Goal: Task Accomplishment & Management: Manage account settings

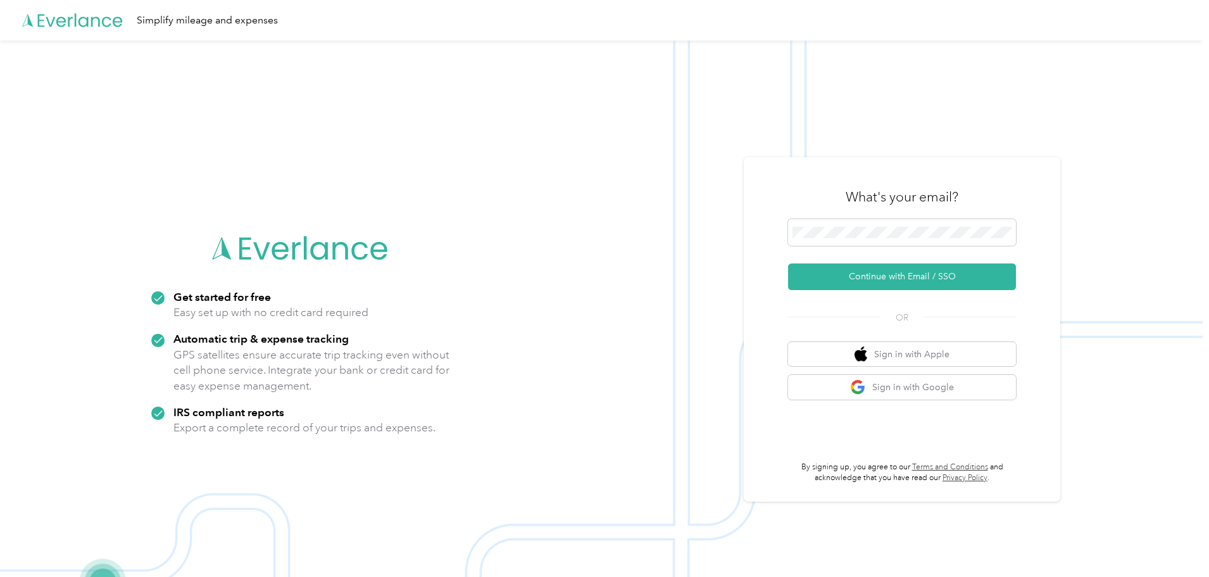
click at [745, 265] on img at bounding box center [601, 329] width 1203 height 577
click at [811, 270] on button "Continue with Email / SSO" at bounding box center [902, 276] width 228 height 27
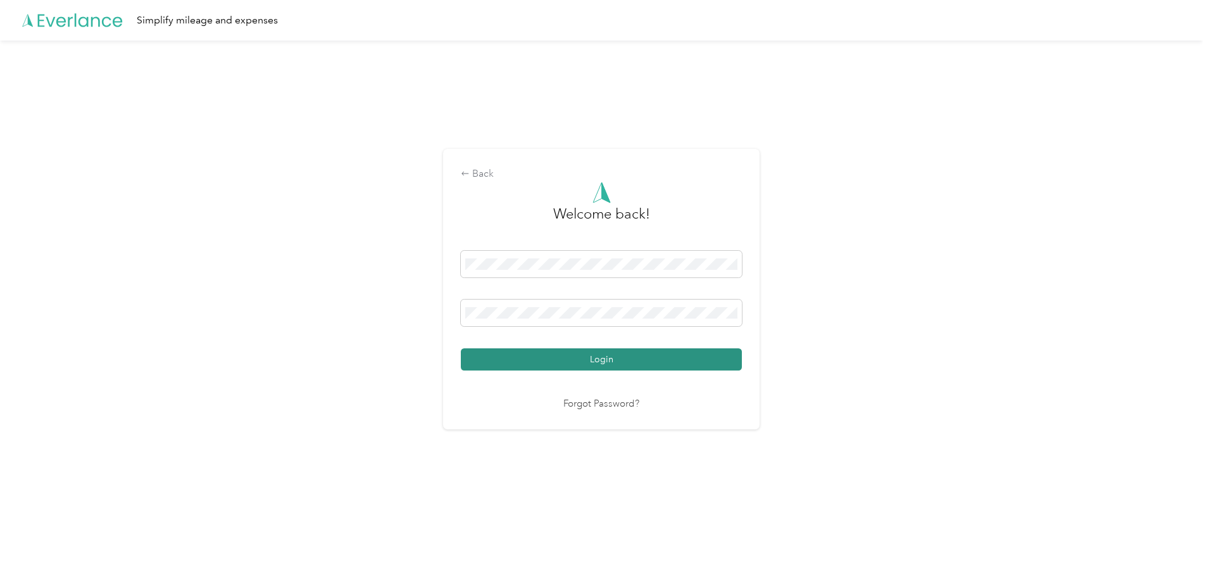
click at [612, 358] on button "Login" at bounding box center [601, 359] width 281 height 22
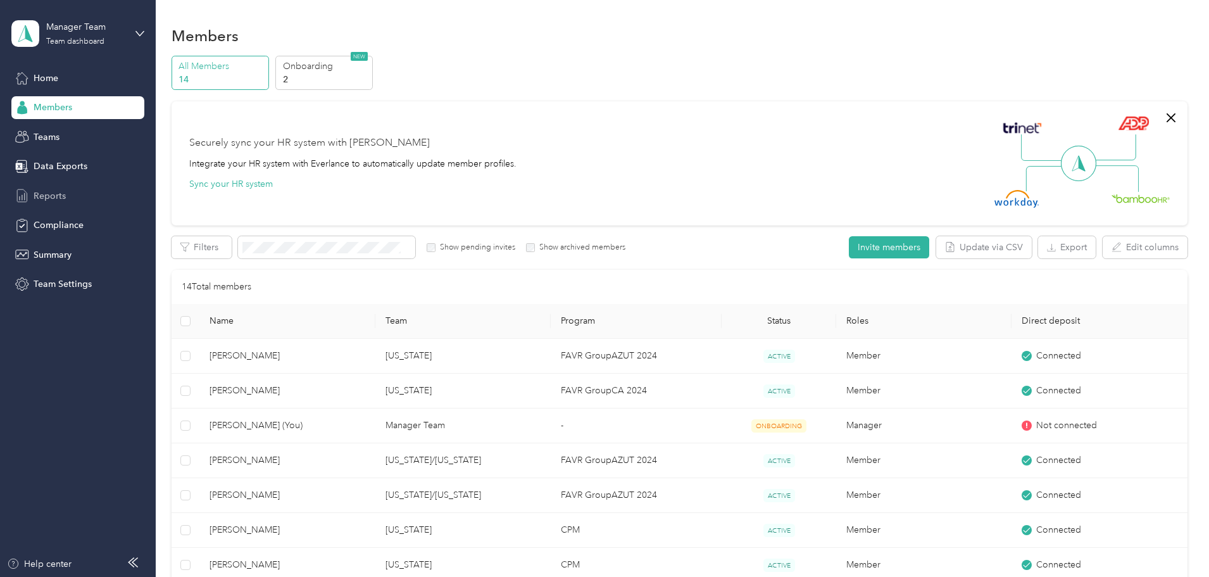
click at [51, 191] on span "Reports" at bounding box center [50, 195] width 32 height 13
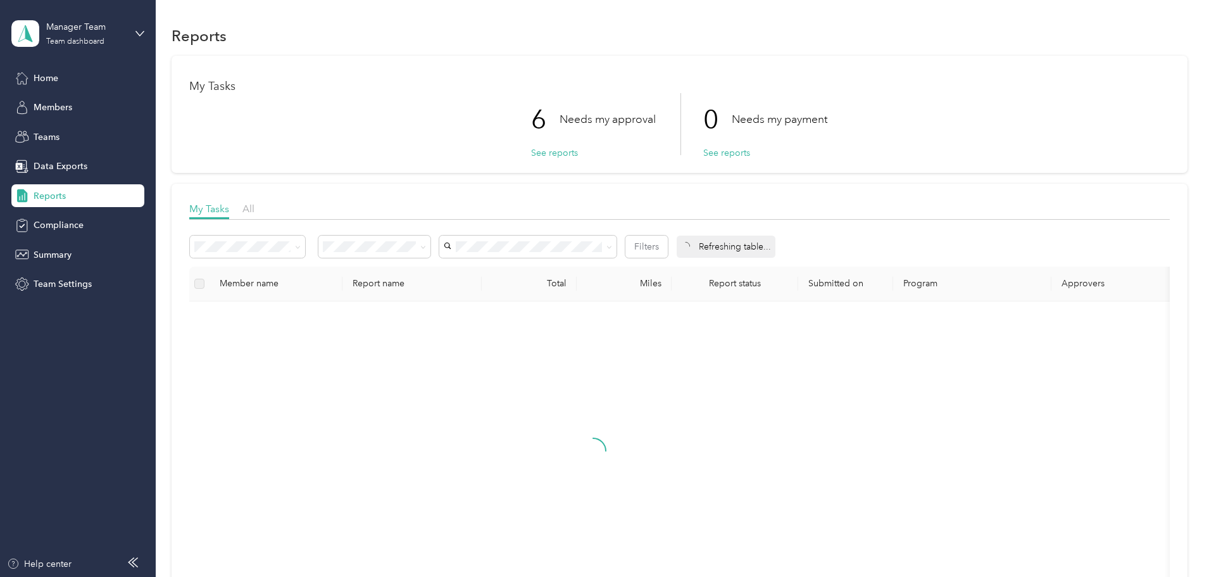
click at [560, 117] on p "Needs my approval" at bounding box center [608, 119] width 96 height 16
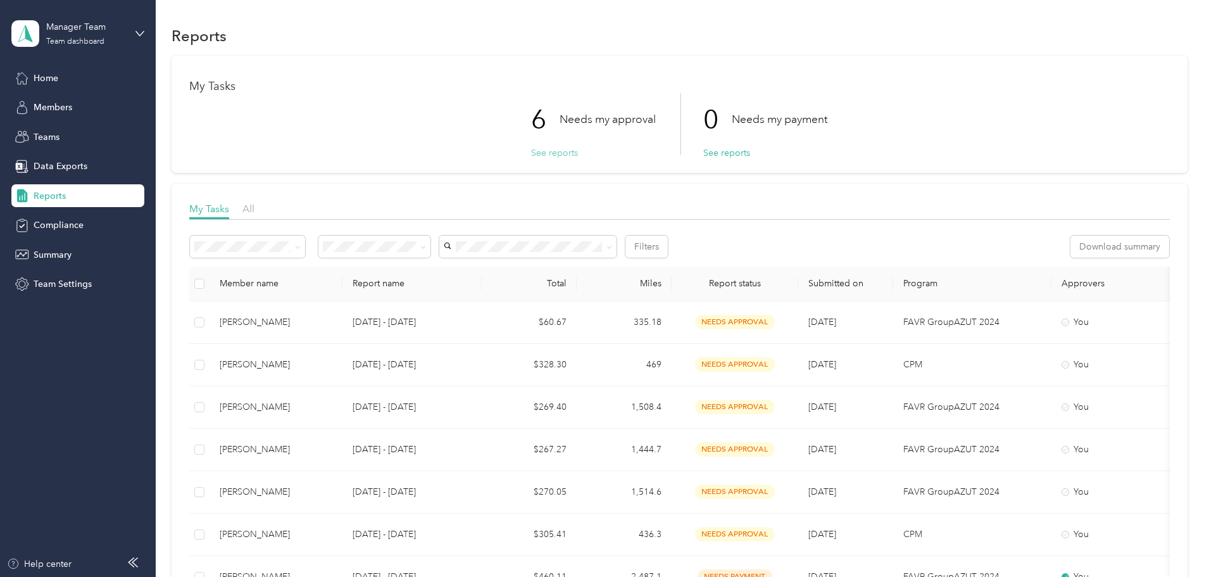
click at [552, 153] on button "See reports" at bounding box center [554, 152] width 47 height 13
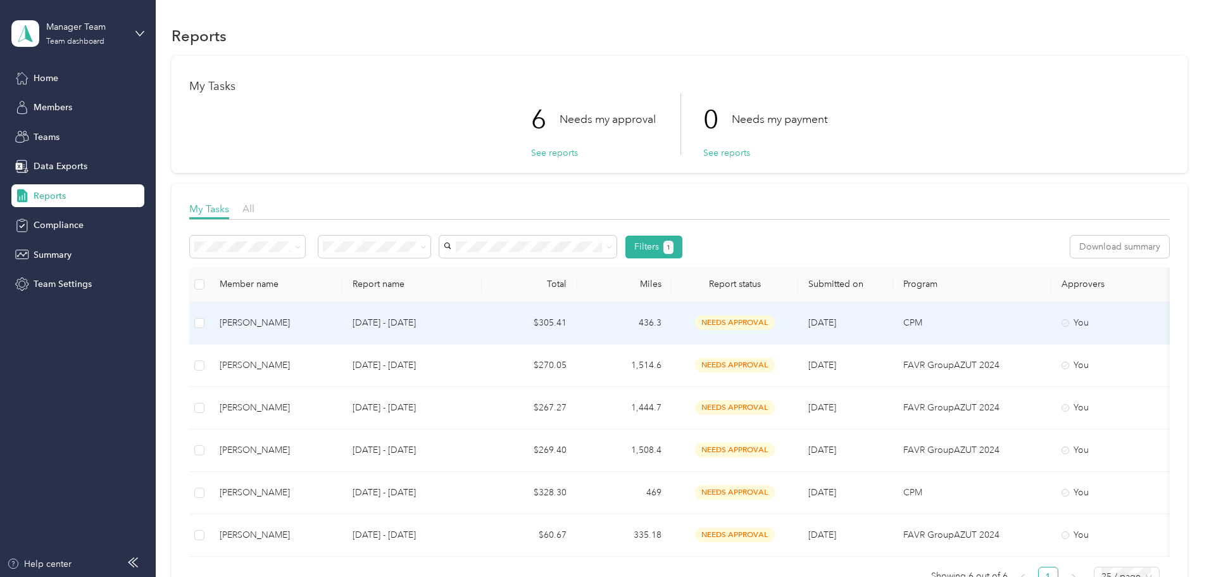
click at [332, 322] on div "[PERSON_NAME]" at bounding box center [276, 323] width 113 height 14
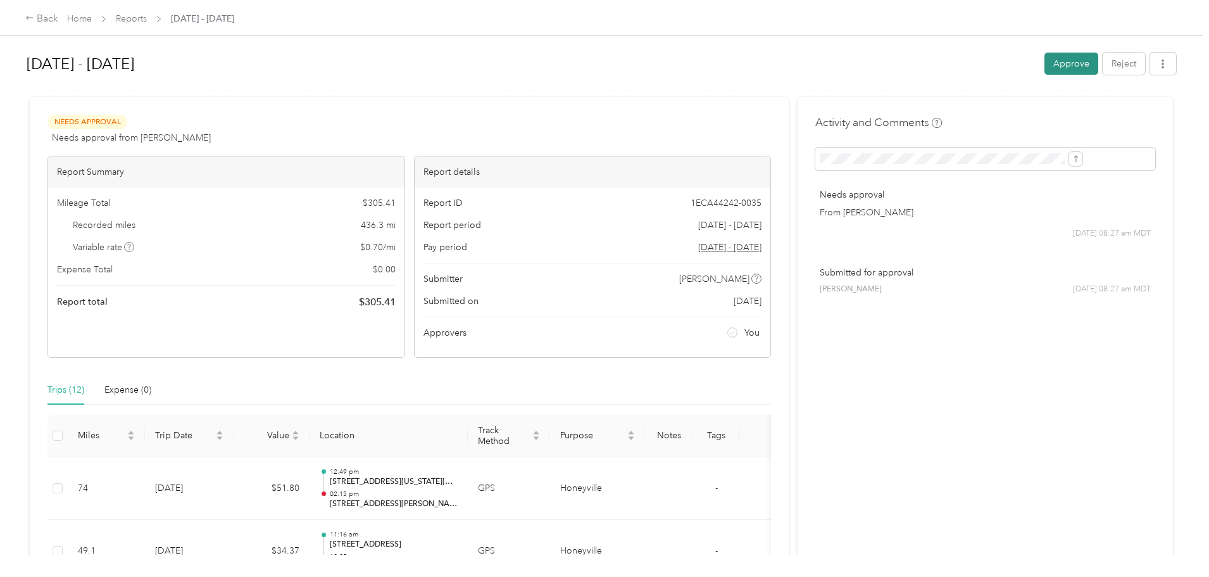
click at [1045, 61] on button "Approve" at bounding box center [1072, 64] width 54 height 22
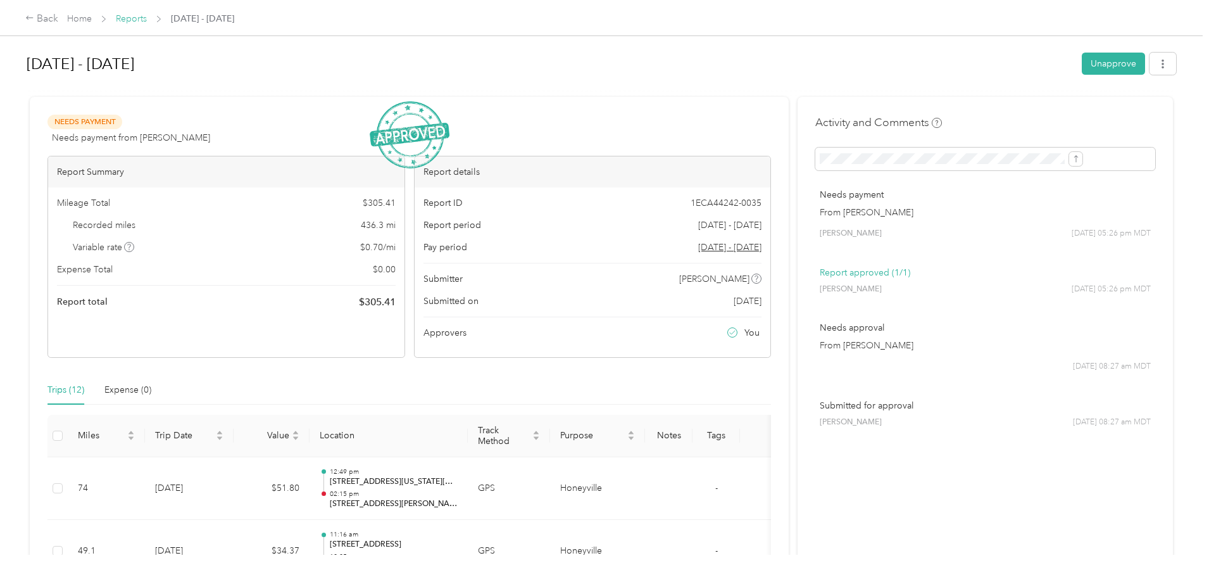
click at [147, 17] on link "Reports" at bounding box center [131, 18] width 31 height 11
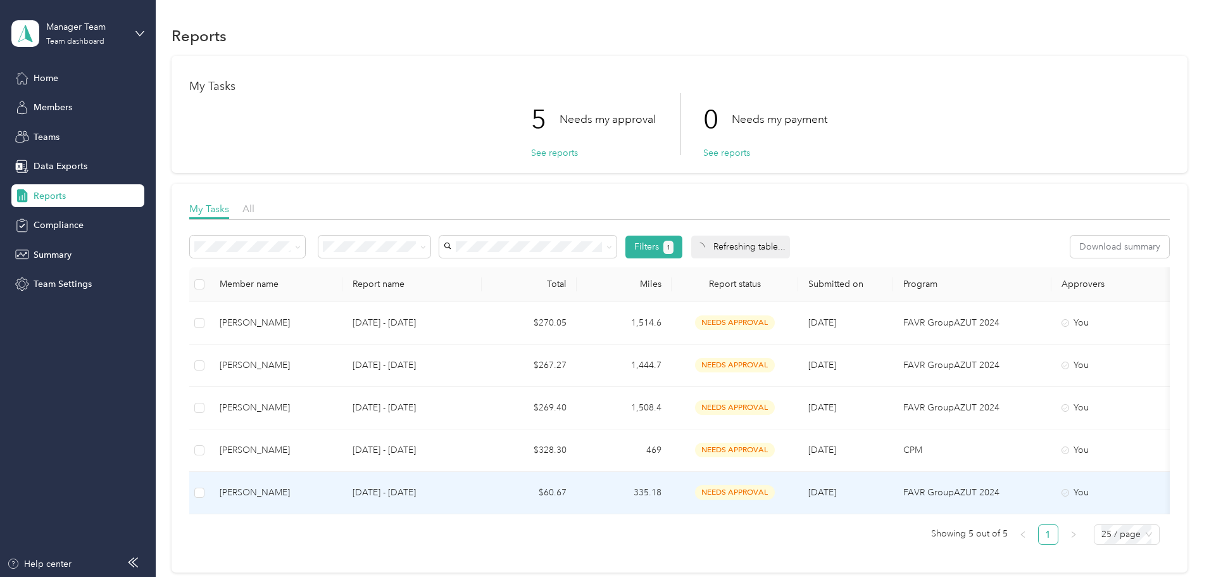
click at [332, 491] on div "[PERSON_NAME]" at bounding box center [276, 493] width 113 height 14
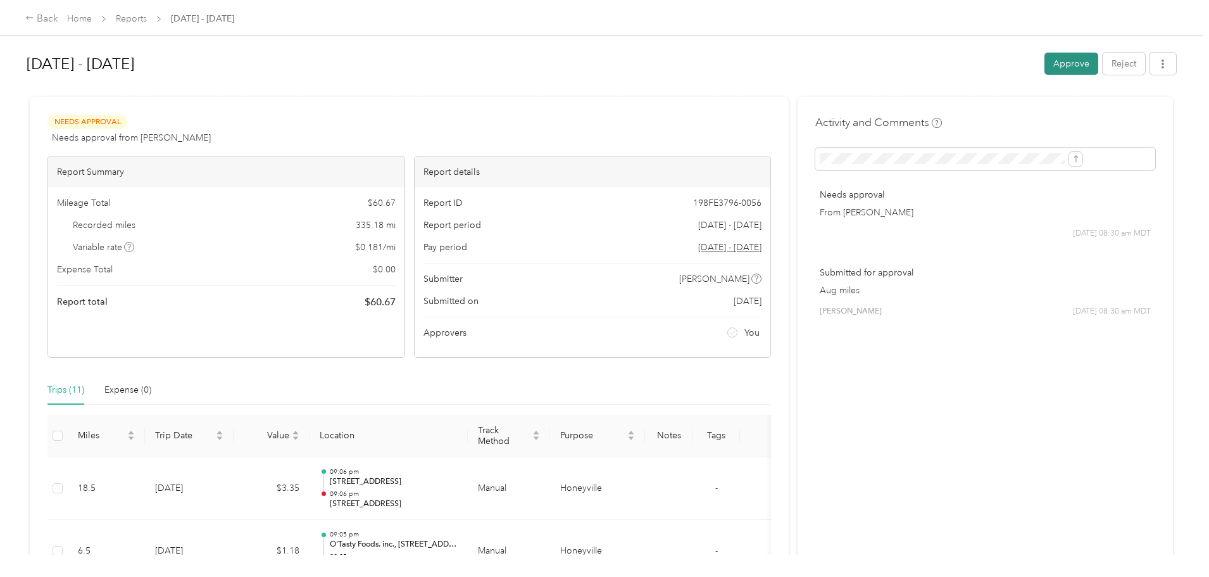
click at [1045, 68] on button "Approve" at bounding box center [1072, 64] width 54 height 22
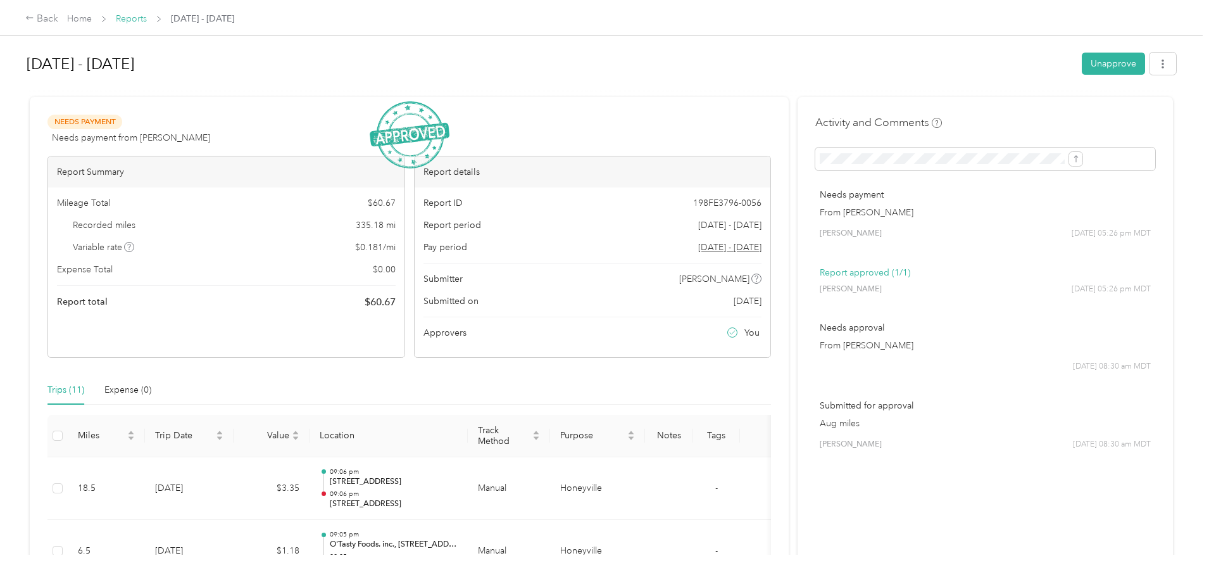
click at [147, 20] on link "Reports" at bounding box center [131, 18] width 31 height 11
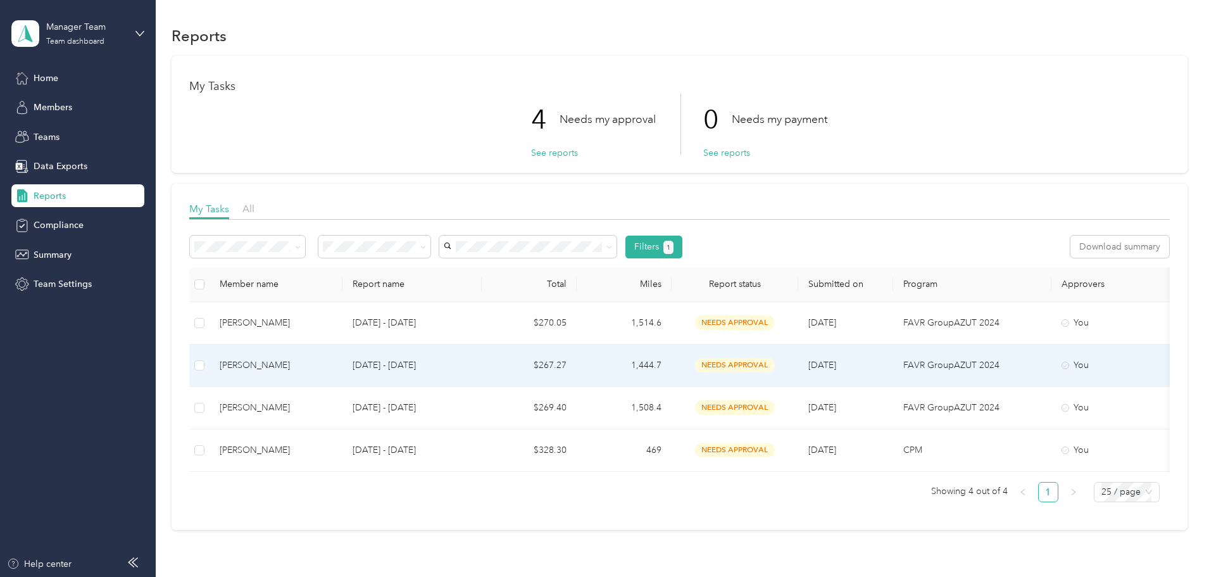
click at [332, 365] on div "[PERSON_NAME]" at bounding box center [276, 365] width 113 height 14
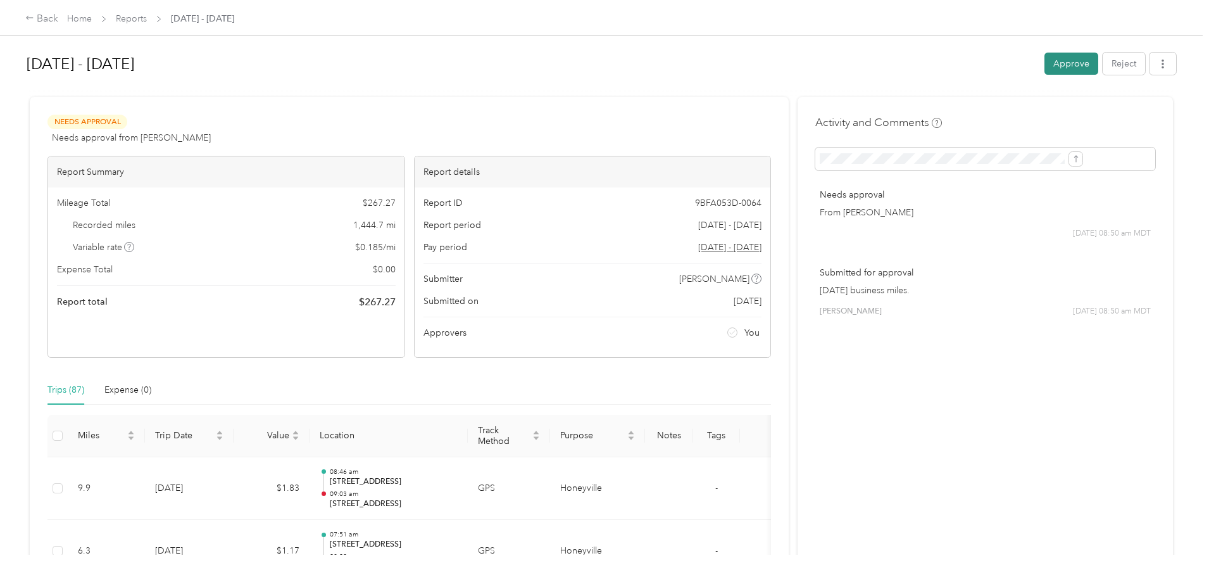
click at [1045, 68] on button "Approve" at bounding box center [1072, 64] width 54 height 22
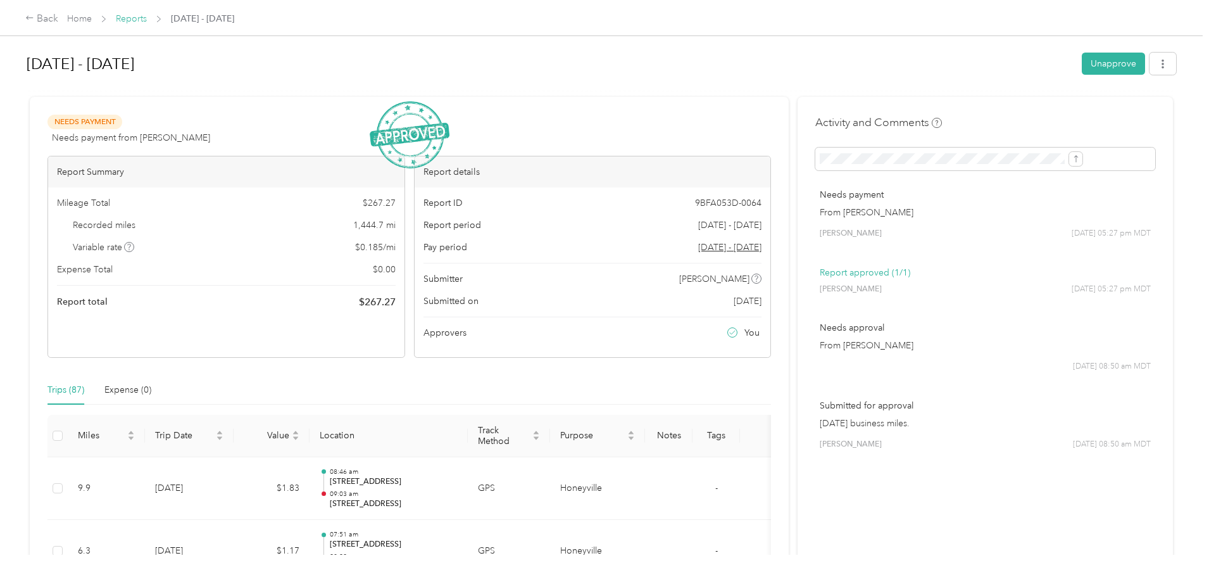
click at [147, 17] on link "Reports" at bounding box center [131, 18] width 31 height 11
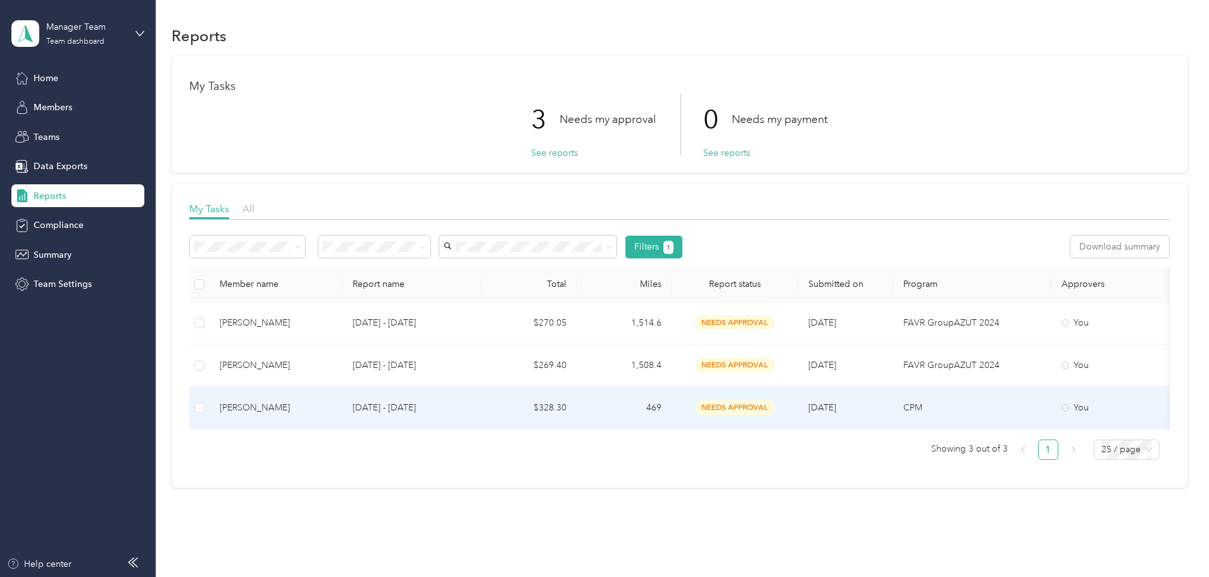
click at [326, 404] on div "[PERSON_NAME]" at bounding box center [276, 408] width 113 height 14
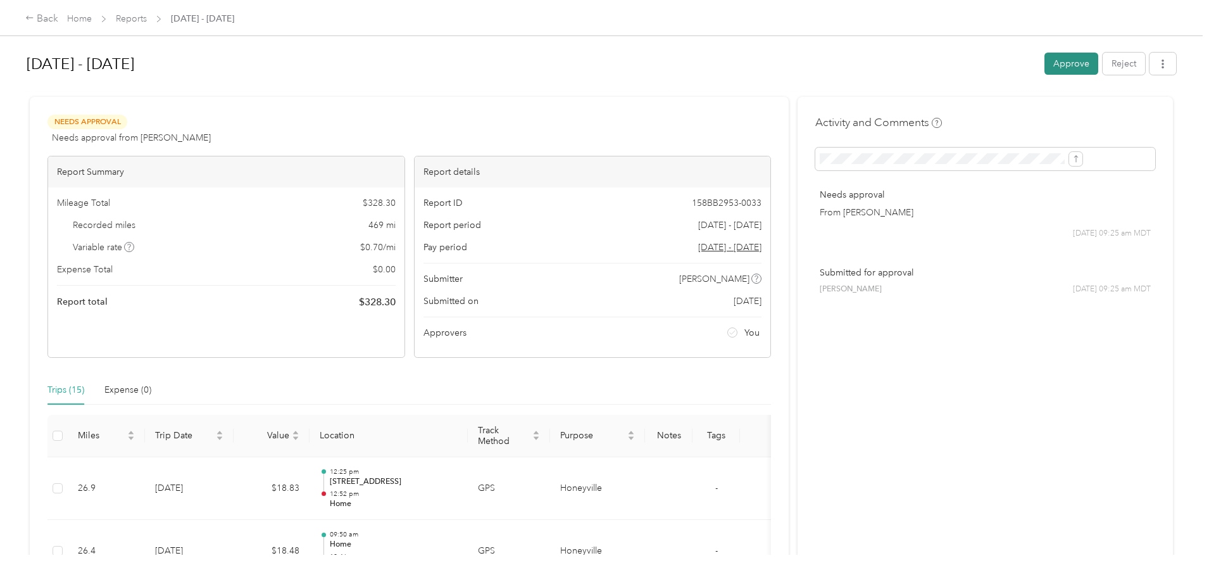
click at [1045, 65] on button "Approve" at bounding box center [1072, 64] width 54 height 22
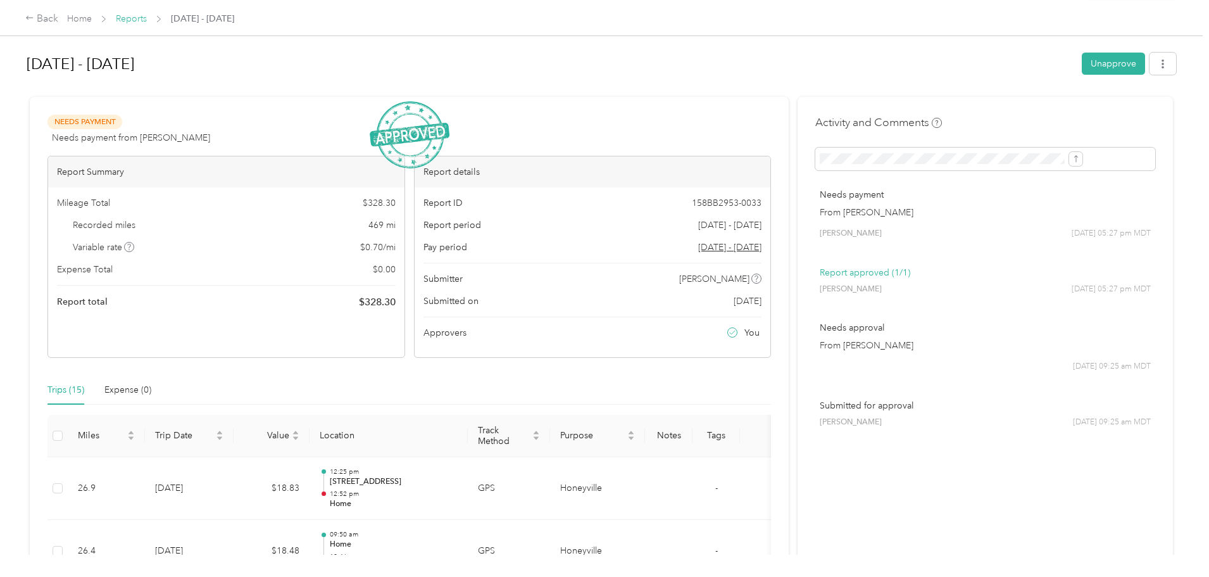
click at [147, 15] on link "Reports" at bounding box center [131, 18] width 31 height 11
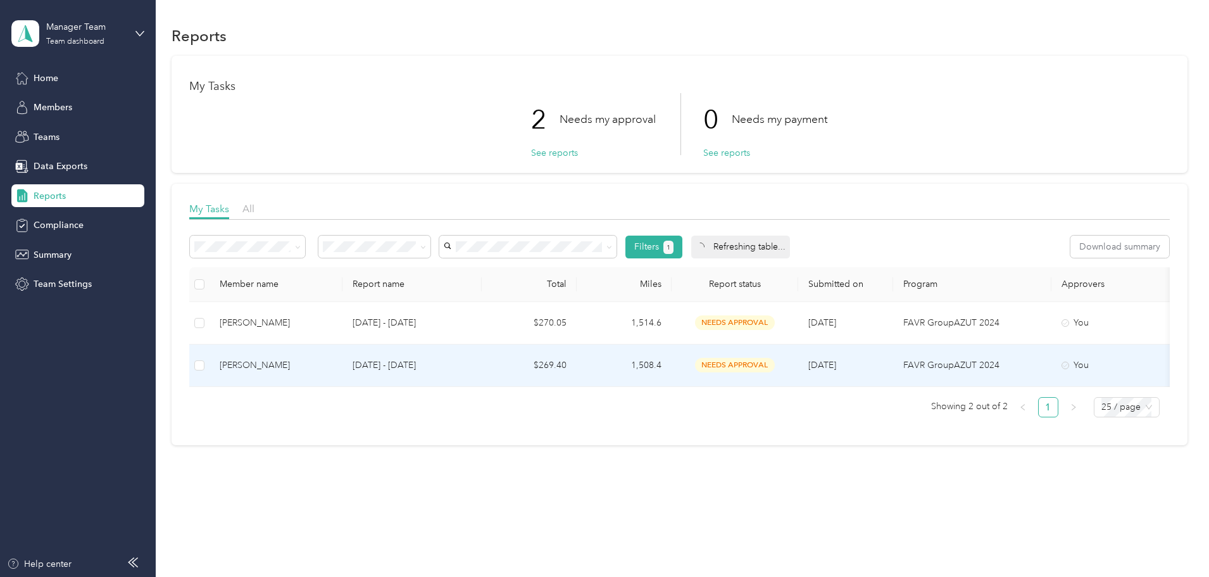
click at [332, 365] on div "[PERSON_NAME]" at bounding box center [276, 365] width 113 height 14
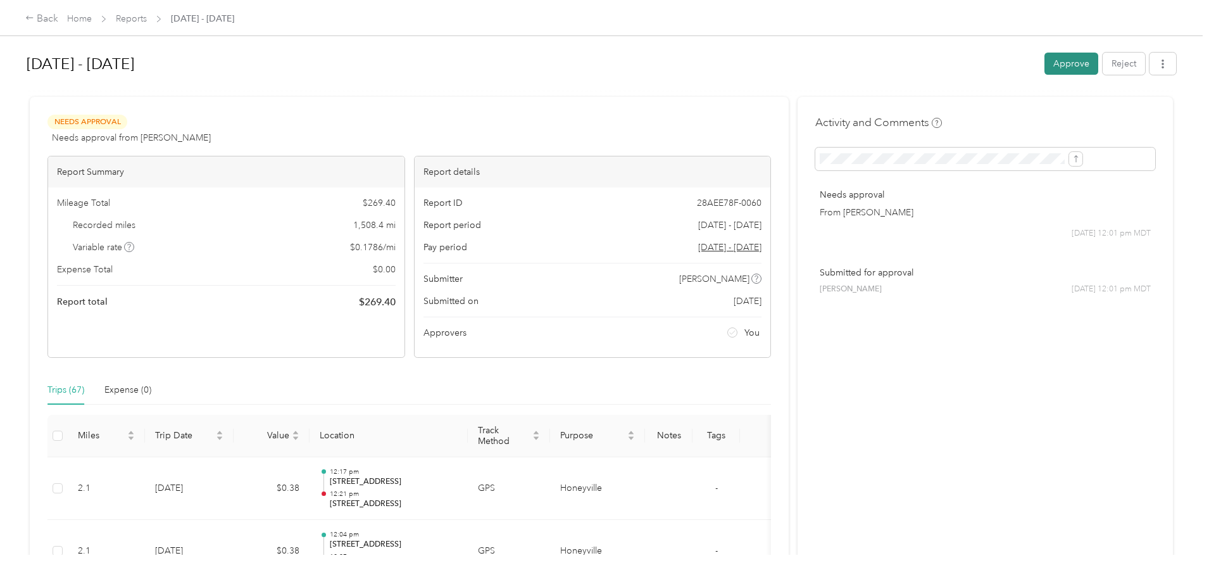
click at [1045, 65] on button "Approve" at bounding box center [1072, 64] width 54 height 22
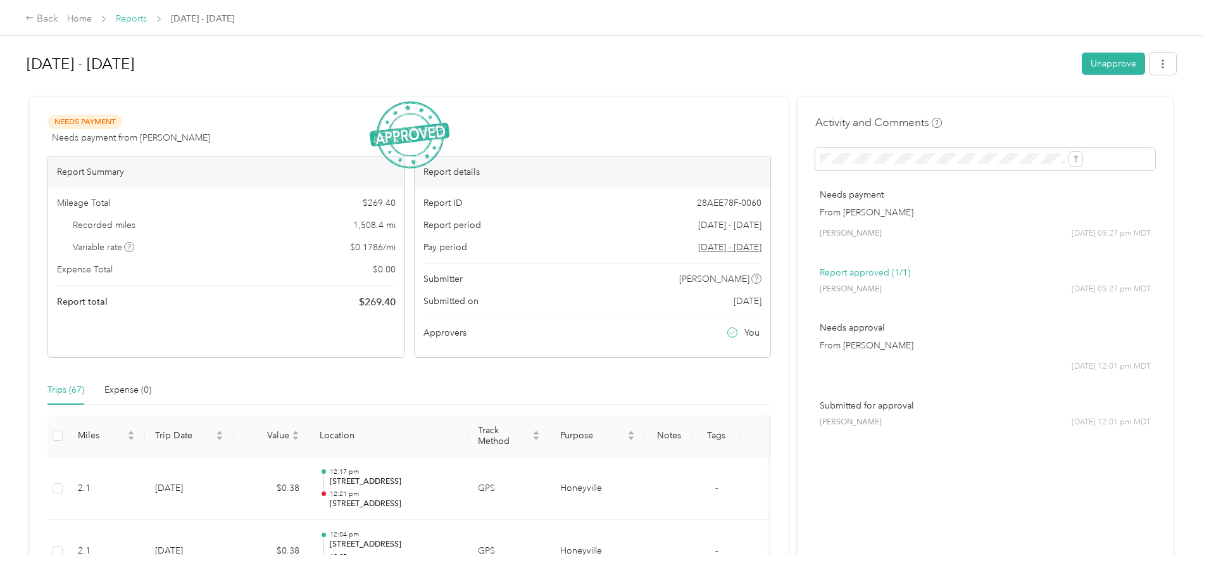
click at [147, 16] on link "Reports" at bounding box center [131, 18] width 31 height 11
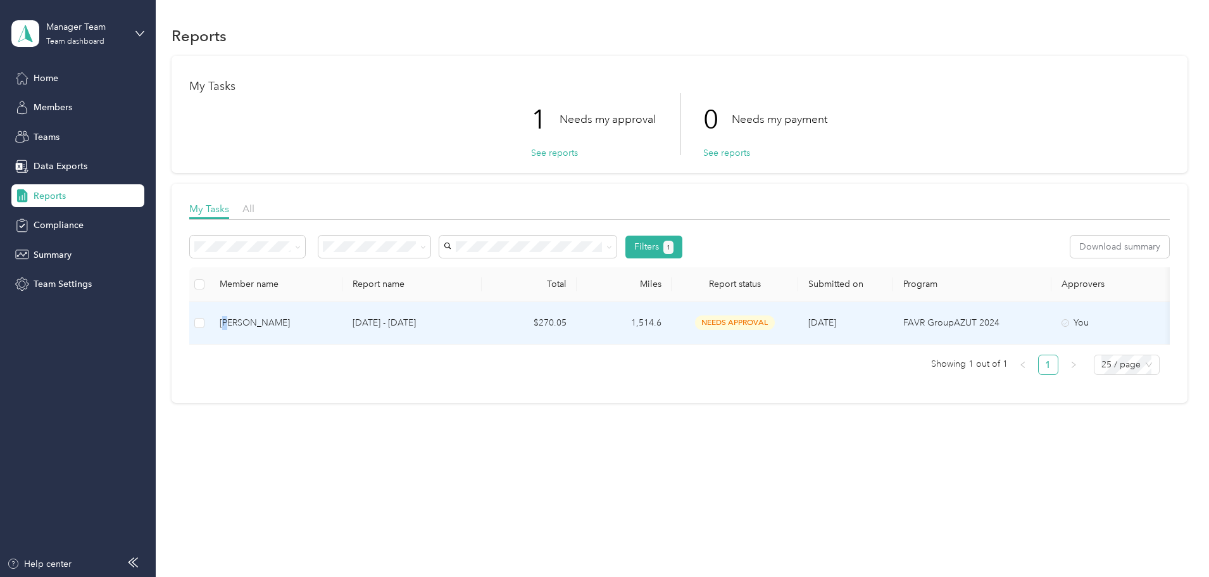
click at [317, 323] on div "[PERSON_NAME]" at bounding box center [276, 323] width 113 height 14
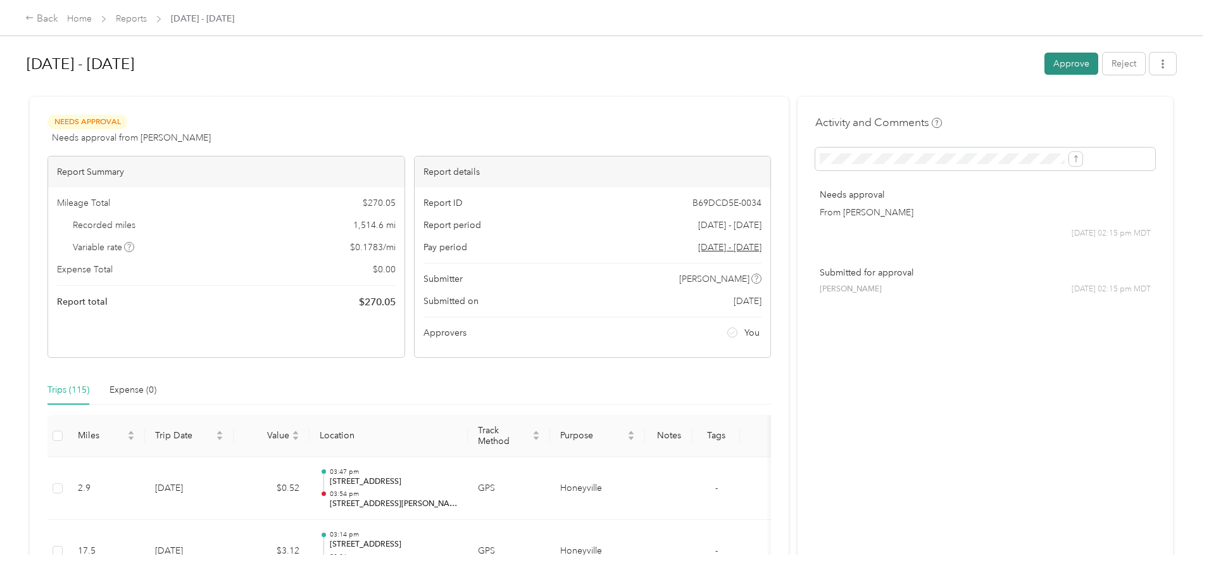
click at [1045, 63] on button "Approve" at bounding box center [1072, 64] width 54 height 22
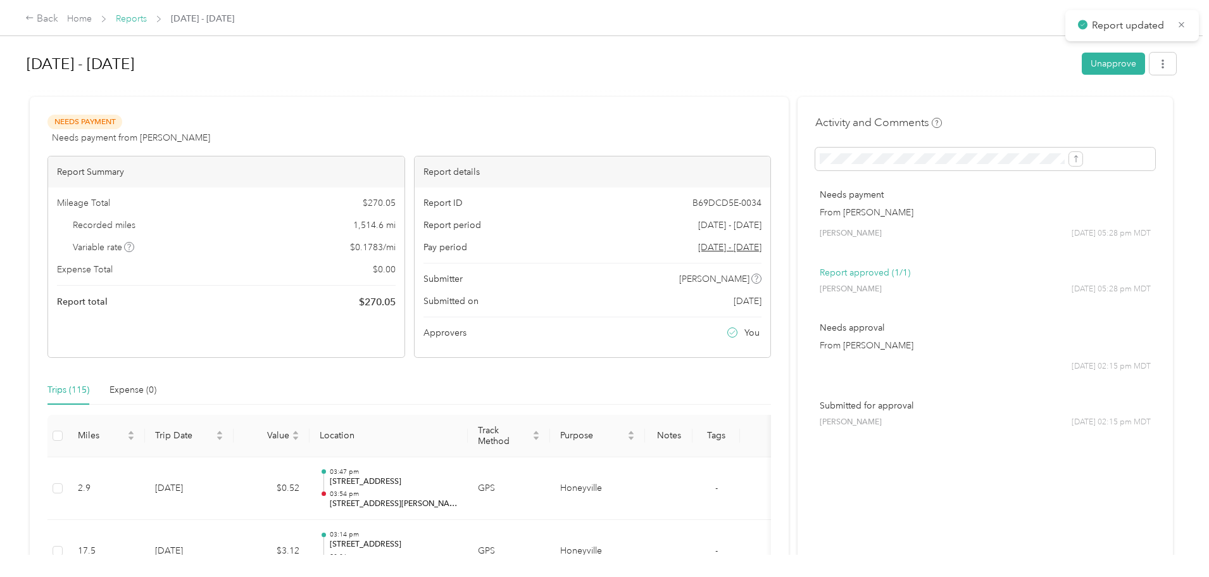
click at [147, 16] on link "Reports" at bounding box center [131, 18] width 31 height 11
